Goal: Find specific page/section: Find specific page/section

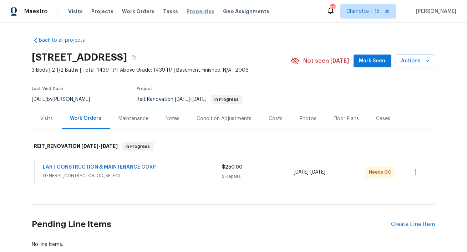
click at [196, 11] on span "Properties" at bounding box center [201, 11] width 28 height 7
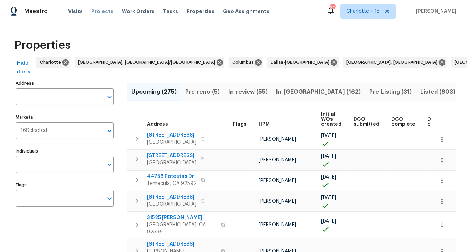
click at [100, 13] on span "Projects" at bounding box center [102, 11] width 22 height 7
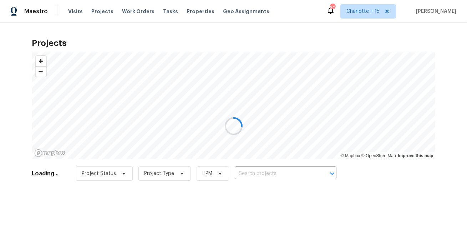
click at [404, 10] on div at bounding box center [233, 126] width 467 height 252
click at [405, 12] on div at bounding box center [233, 126] width 467 height 252
click at [406, 12] on div at bounding box center [233, 126] width 467 height 252
click at [404, 12] on div at bounding box center [233, 126] width 467 height 252
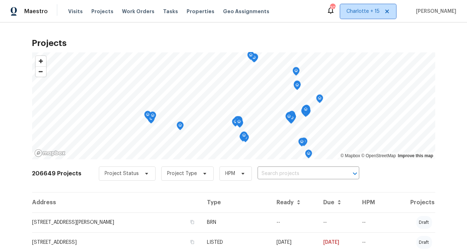
click at [389, 12] on icon at bounding box center [388, 12] width 4 height 4
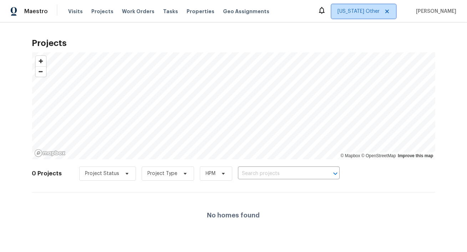
click at [366, 15] on span "Alabama Other" at bounding box center [364, 11] width 65 height 14
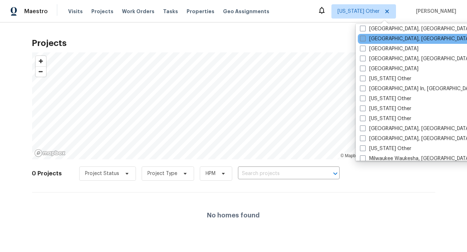
scroll to position [479, 0]
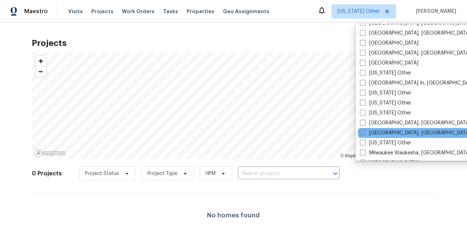
click at [377, 132] on label "[GEOGRAPHIC_DATA], [GEOGRAPHIC_DATA]" at bounding box center [415, 133] width 111 height 7
click at [365, 132] on input "[GEOGRAPHIC_DATA], [GEOGRAPHIC_DATA]" at bounding box center [362, 132] width 5 height 5
checkbox input "true"
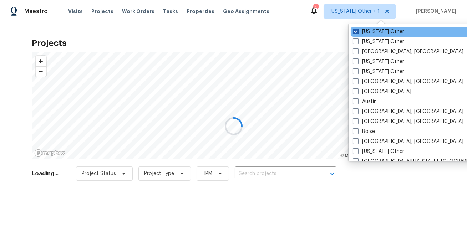
click at [370, 31] on label "Alabama Other" at bounding box center [378, 31] width 51 height 7
click at [358, 31] on input "Alabama Other" at bounding box center [355, 30] width 5 height 5
checkbox input "false"
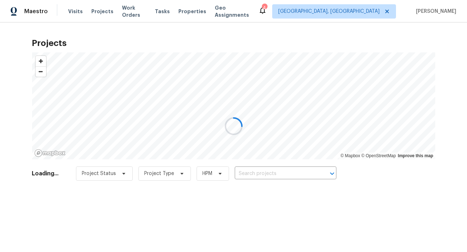
click at [191, 24] on div at bounding box center [233, 126] width 467 height 252
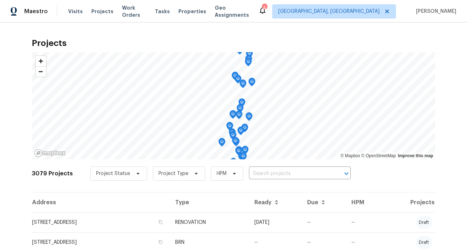
click at [192, 12] on span "Properties" at bounding box center [193, 11] width 28 height 7
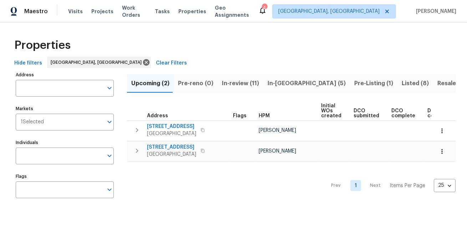
click at [402, 84] on span "Listed (8)" at bounding box center [415, 84] width 27 height 10
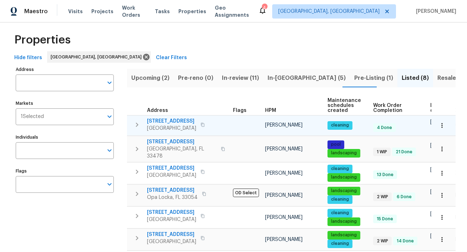
scroll to position [6, 0]
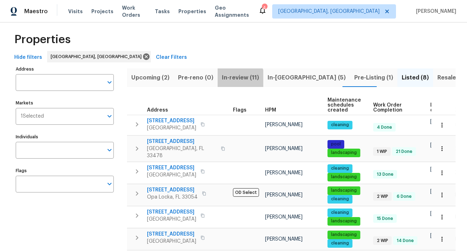
click at [232, 79] on span "In-review (11)" at bounding box center [240, 78] width 37 height 10
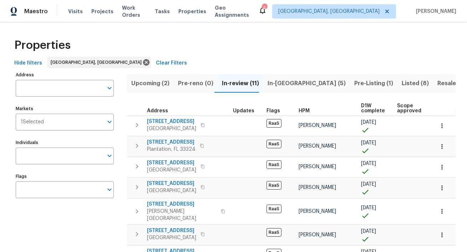
click at [273, 81] on span "In-reno (5)" at bounding box center [307, 84] width 78 height 10
